Goal: Task Accomplishment & Management: Use online tool/utility

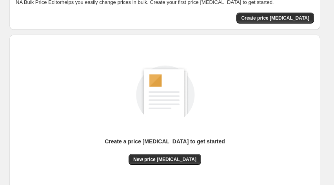
scroll to position [109, 0]
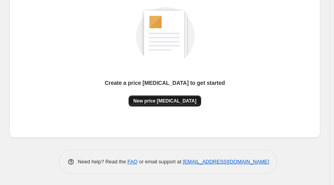
click at [172, 97] on button "New price [MEDICAL_DATA]" at bounding box center [165, 100] width 72 height 11
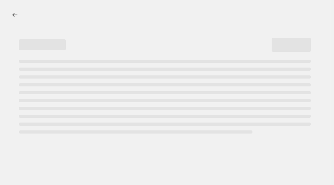
select select "percentage"
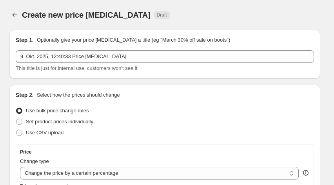
scroll to position [157, 0]
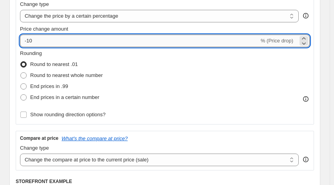
click at [79, 43] on input "-10" at bounding box center [139, 40] width 239 height 13
type input "-1"
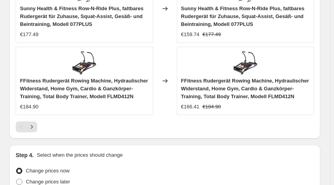
scroll to position [905, 0]
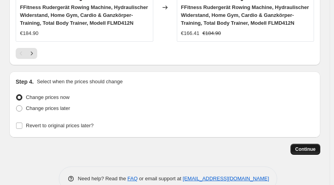
type input "-30"
click at [306, 146] on span "Continue" at bounding box center [305, 149] width 20 height 6
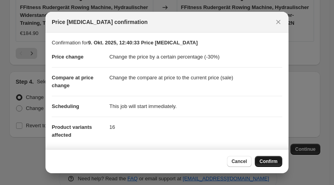
click at [268, 164] on span "Confirm" at bounding box center [268, 161] width 18 height 6
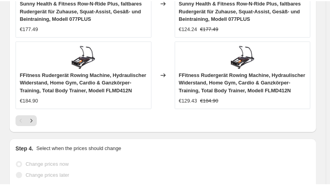
scroll to position [926, 0]
